Goal: Information Seeking & Learning: Learn about a topic

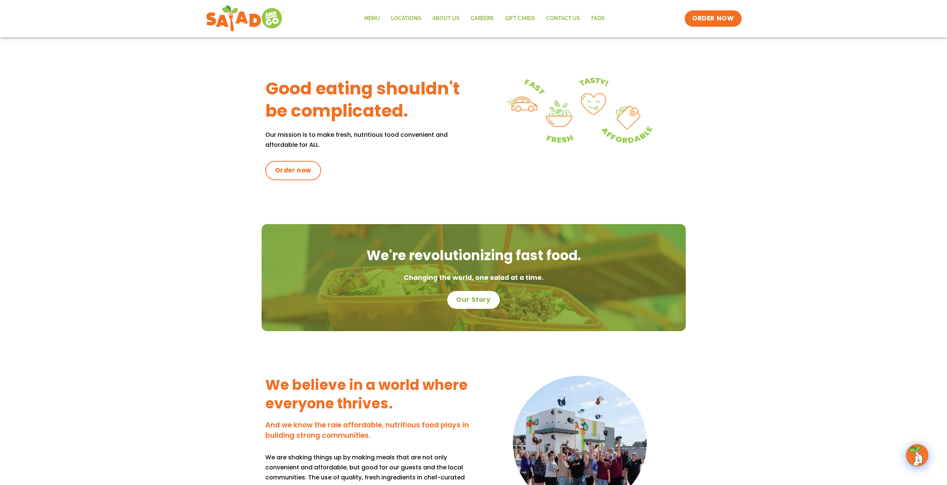
scroll to position [223, 0]
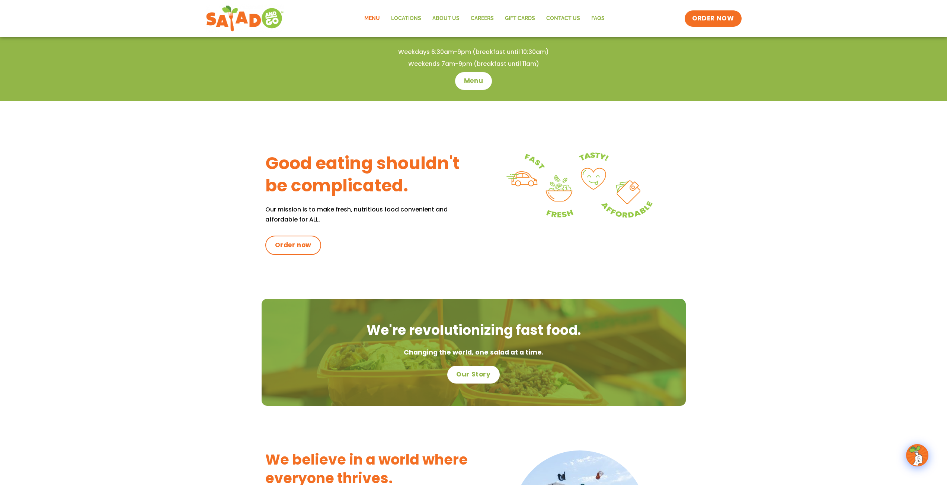
click at [378, 16] on link "Menu" at bounding box center [372, 18] width 27 height 17
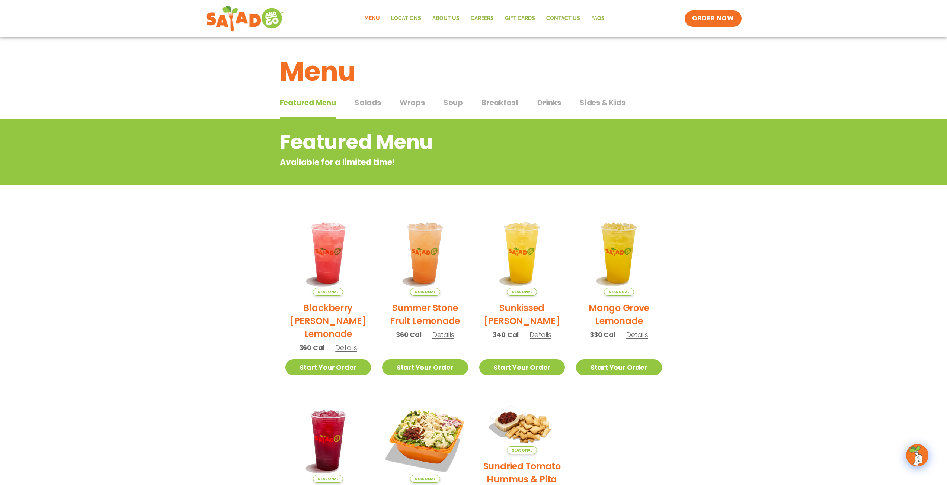
click at [363, 105] on span "Salads" at bounding box center [367, 102] width 26 height 11
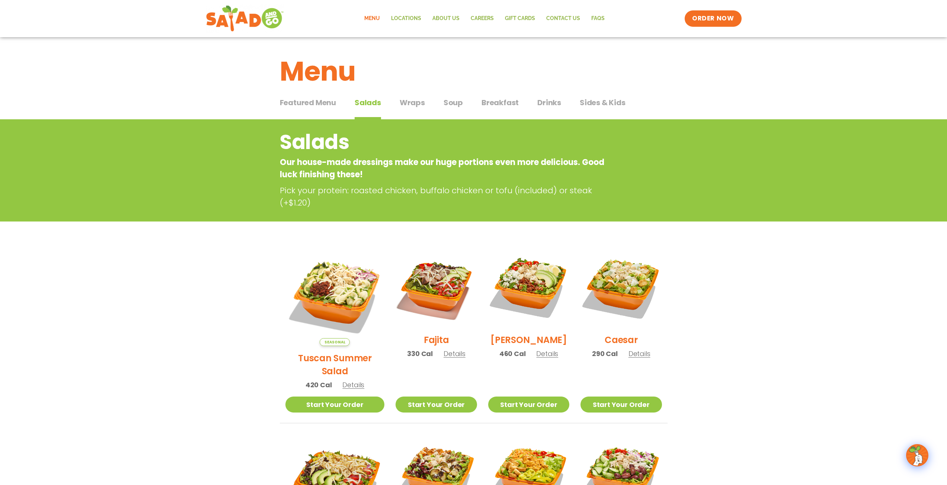
click at [453, 105] on span "Soup" at bounding box center [452, 102] width 19 height 11
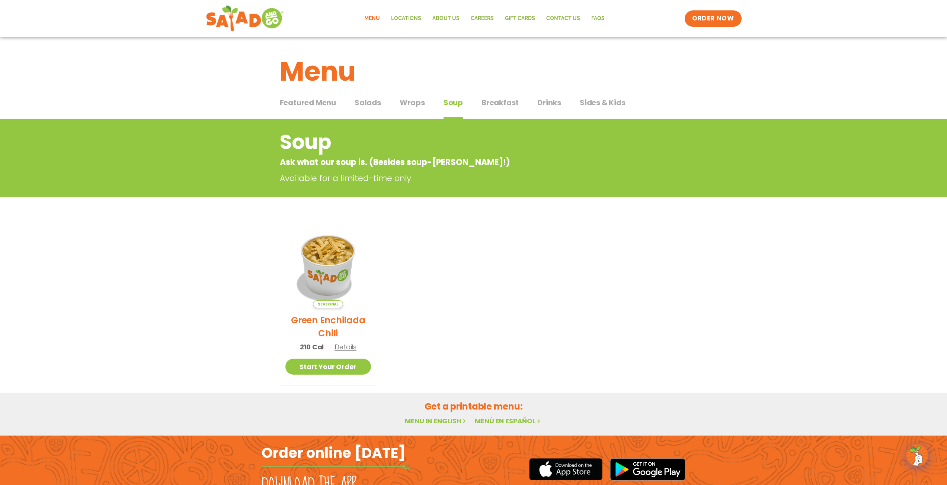
click at [366, 104] on span "Salads" at bounding box center [367, 102] width 26 height 11
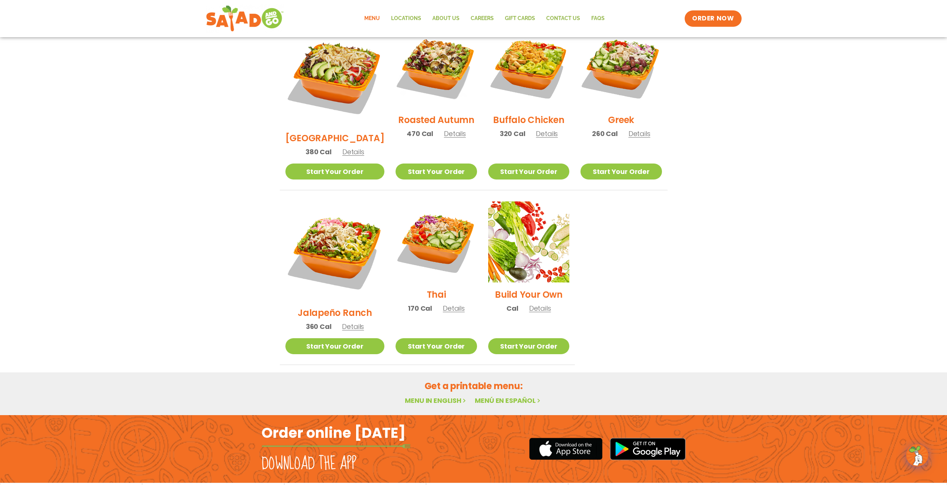
scroll to position [409, 0]
